Goal: Find specific page/section: Find specific page/section

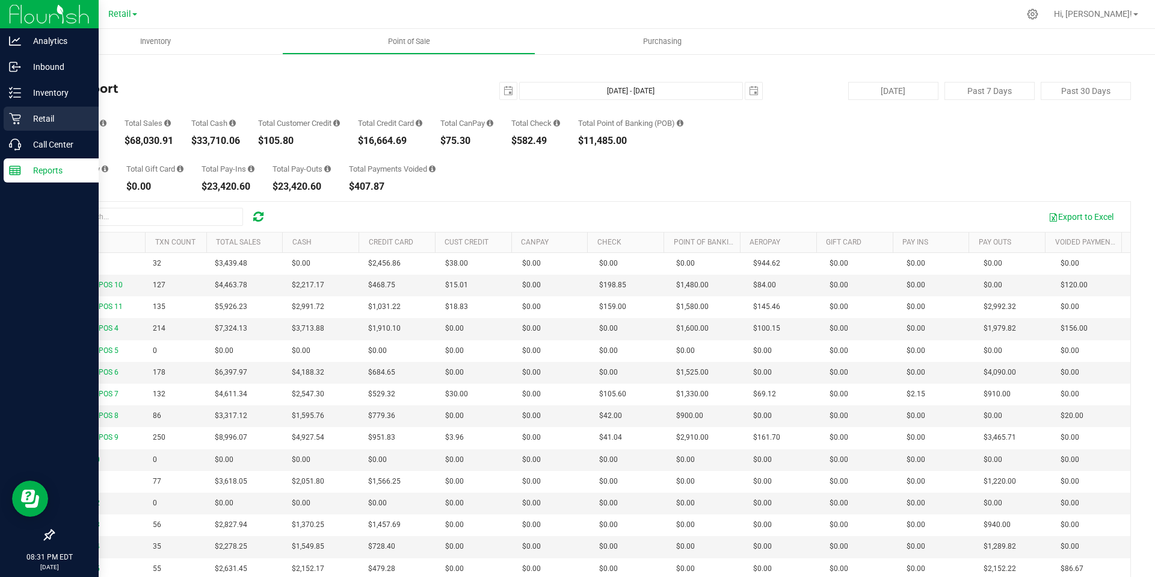
click at [23, 112] on p "Retail" at bounding box center [57, 118] width 72 height 14
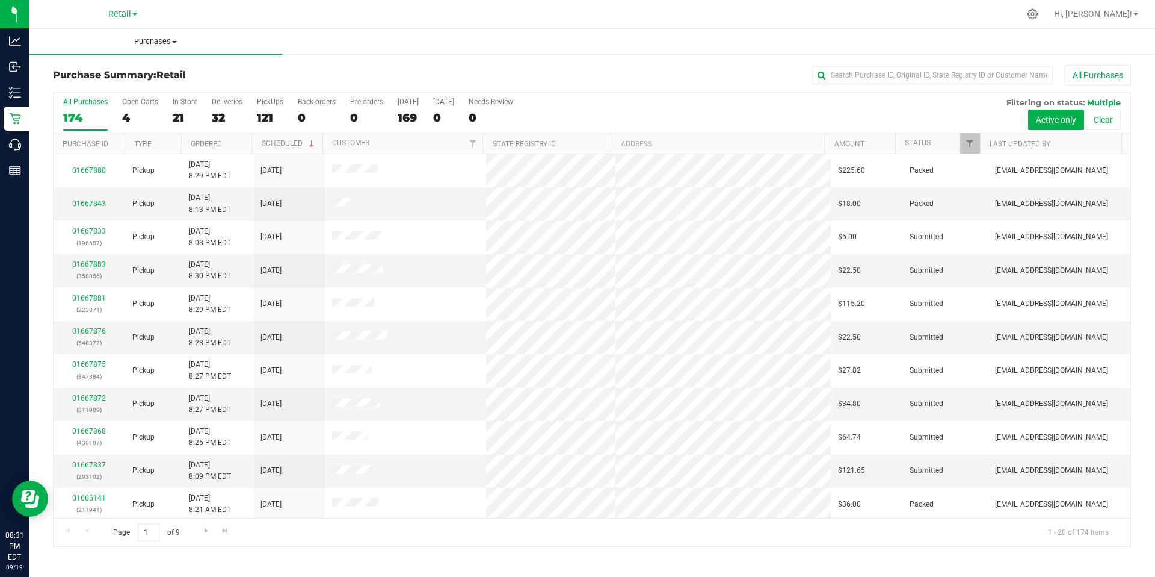
click at [174, 49] on uib-tab-heading "Purchases Summary of purchases Fulfillment All purchases" at bounding box center [155, 41] width 253 height 25
click at [174, 43] on span at bounding box center [174, 42] width 5 height 2
click at [174, 41] on span at bounding box center [174, 42] width 5 height 2
